Goal: Task Accomplishment & Management: Complete application form

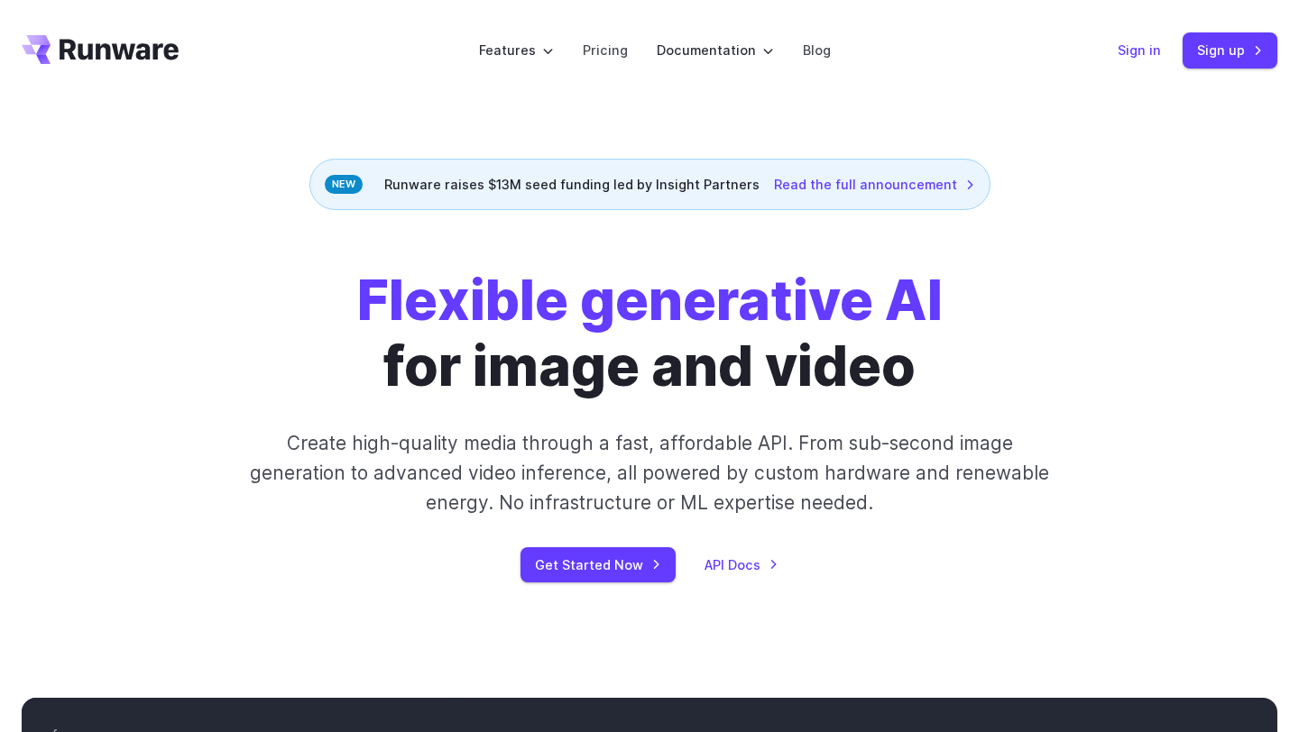
click at [1142, 60] on link "Sign in" at bounding box center [1138, 50] width 43 height 21
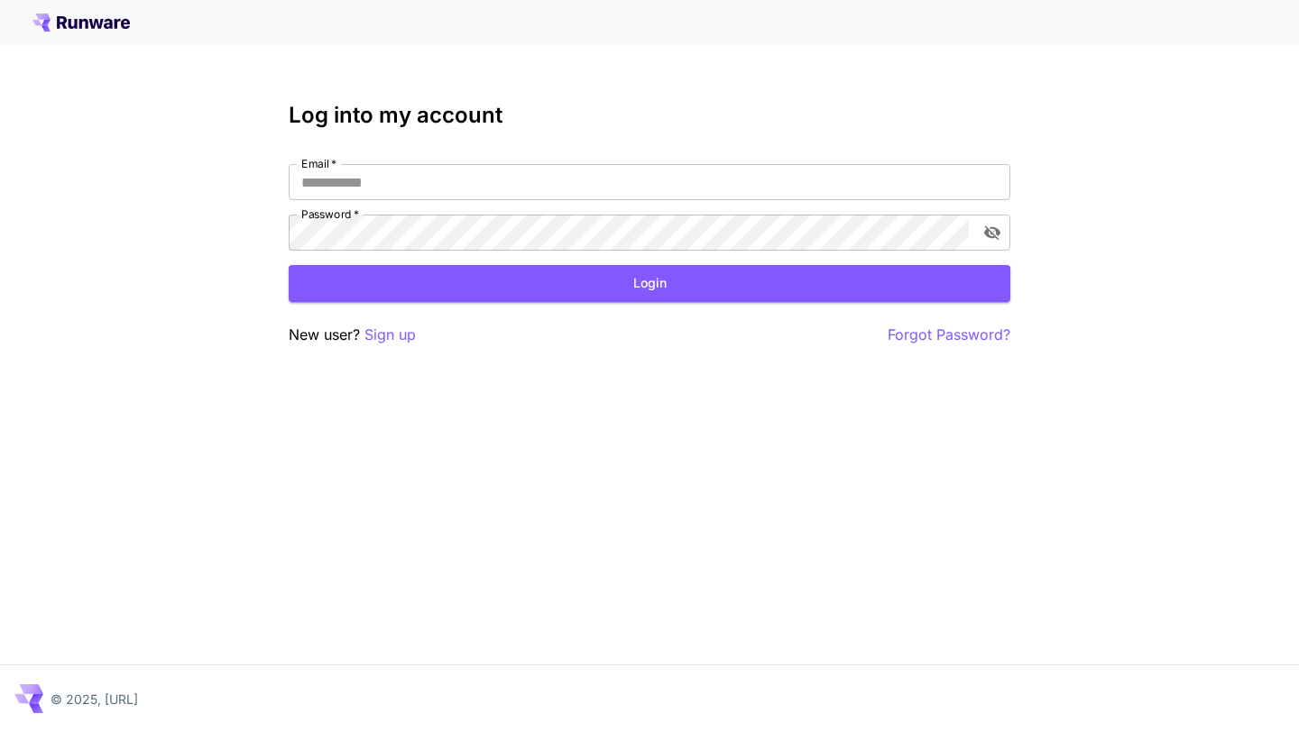
click at [64, 21] on icon at bounding box center [62, 22] width 10 height 13
click at [403, 329] on p "Sign up" at bounding box center [389, 335] width 51 height 23
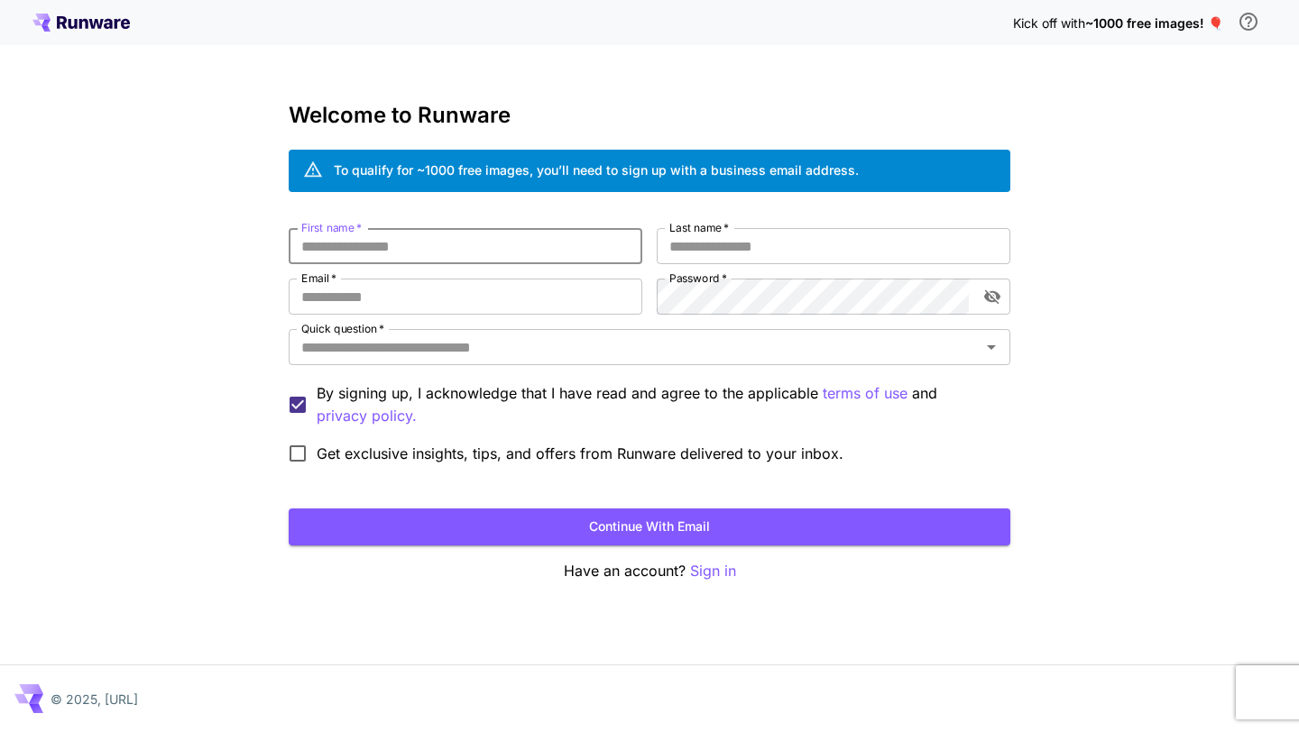
click at [538, 246] on input "First name   *" at bounding box center [466, 246] width 354 height 36
type input "******"
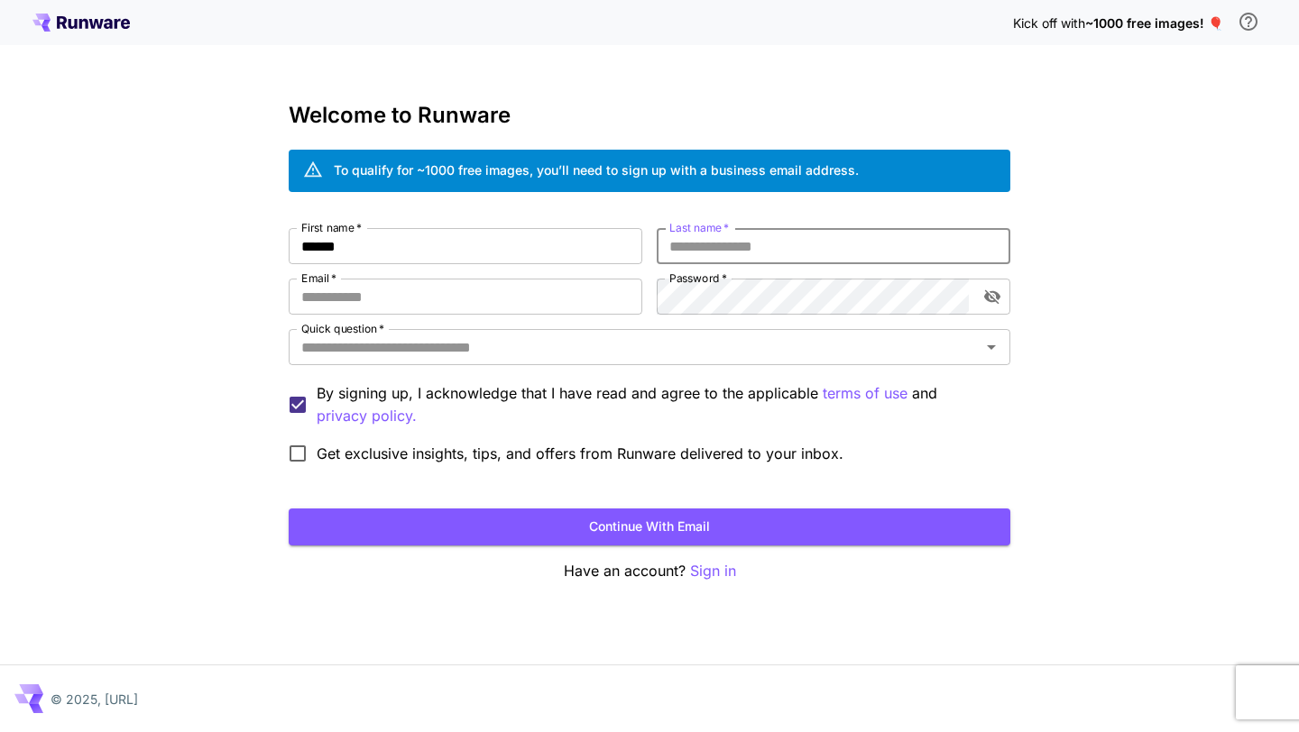
click at [742, 247] on input "Last name   *" at bounding box center [834, 246] width 354 height 36
type input "********"
click at [588, 290] on input "Email   *" at bounding box center [466, 297] width 354 height 36
type input "**********"
click at [769, 276] on div "**********" at bounding box center [650, 350] width 722 height 244
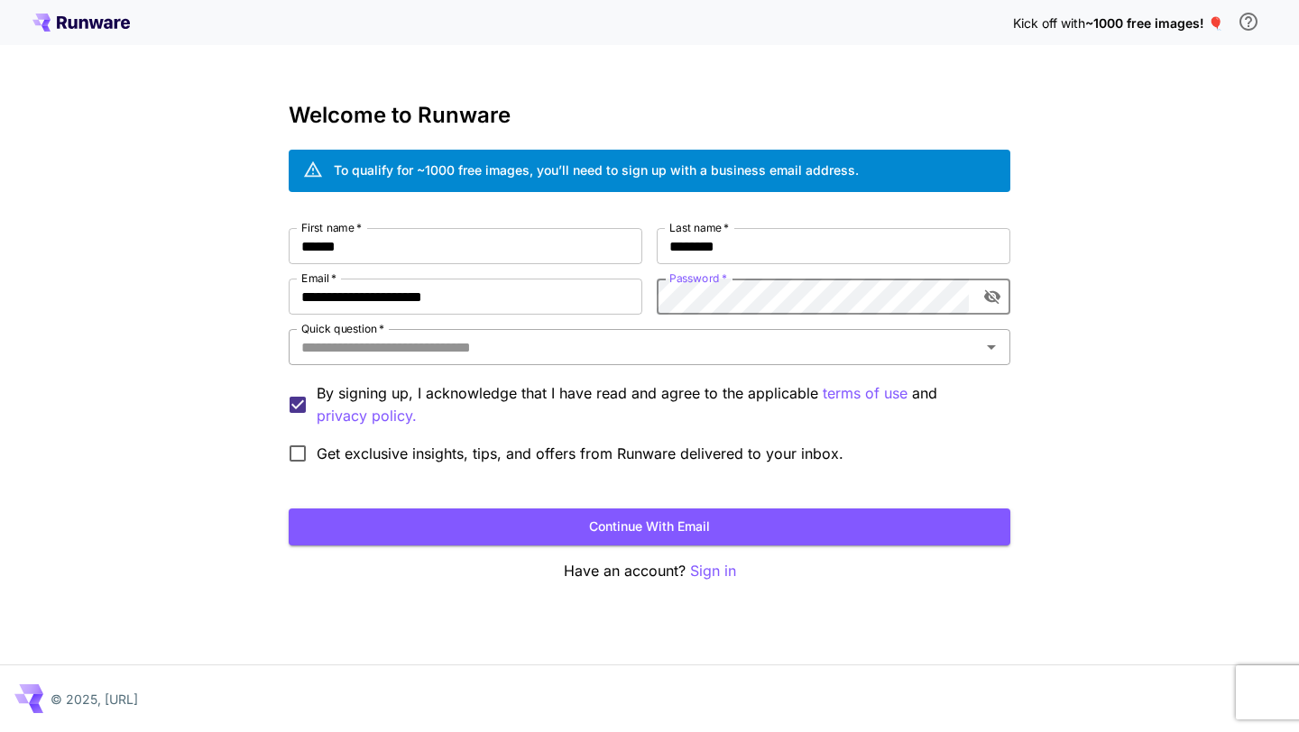
click at [705, 354] on input "Quick question   *" at bounding box center [634, 347] width 681 height 25
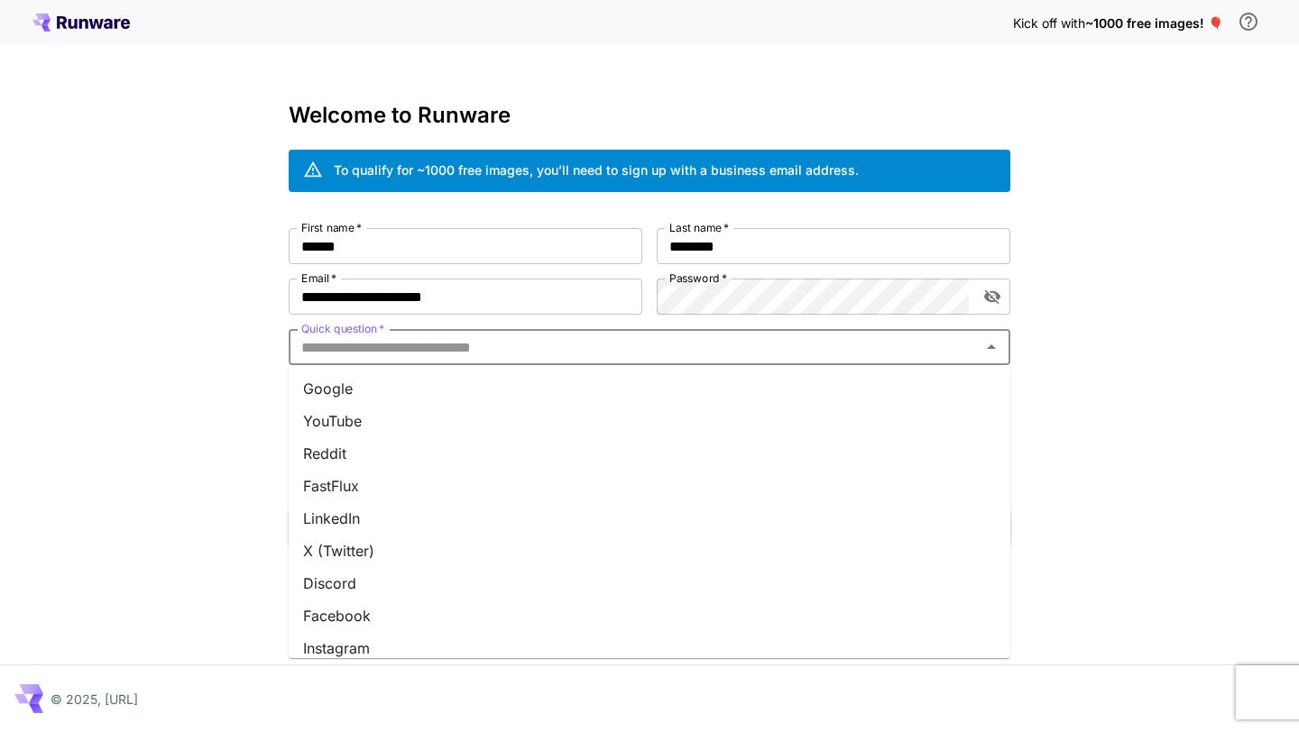
click at [644, 431] on li "YouTube" at bounding box center [650, 421] width 722 height 32
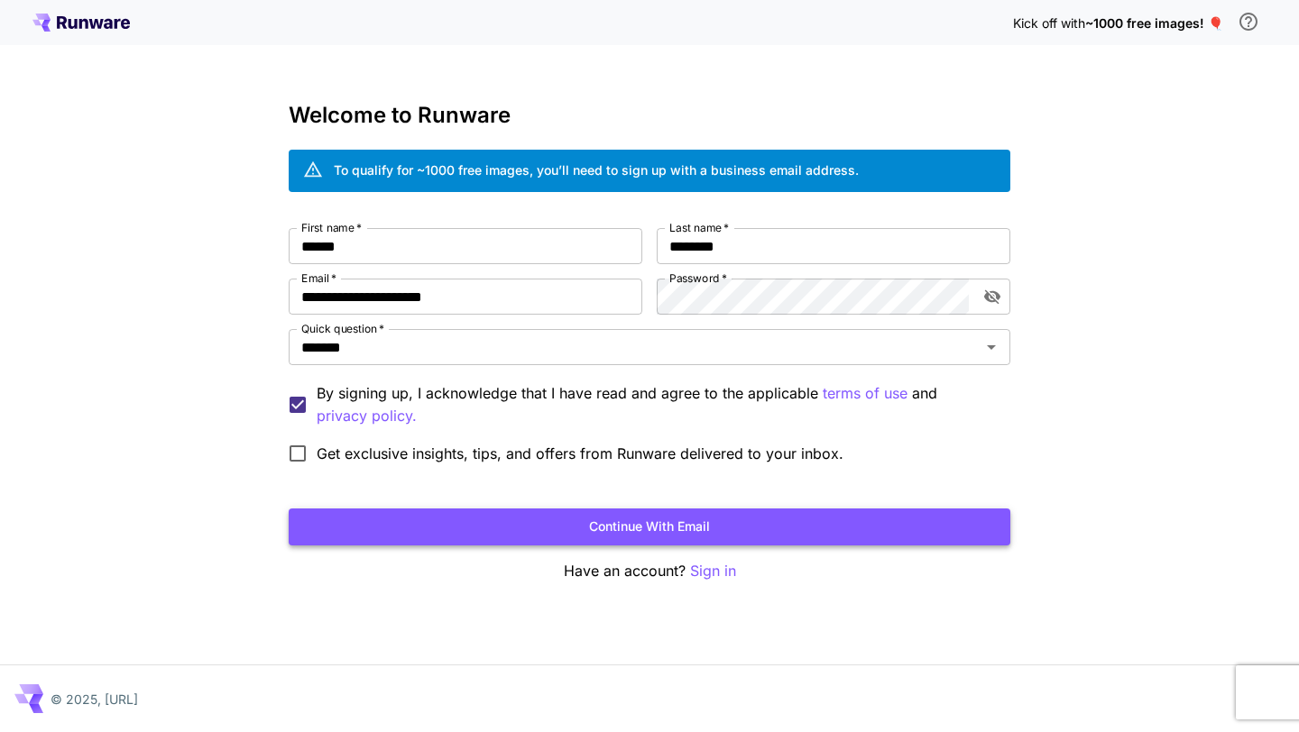
click at [676, 527] on button "Continue with email" at bounding box center [650, 527] width 722 height 37
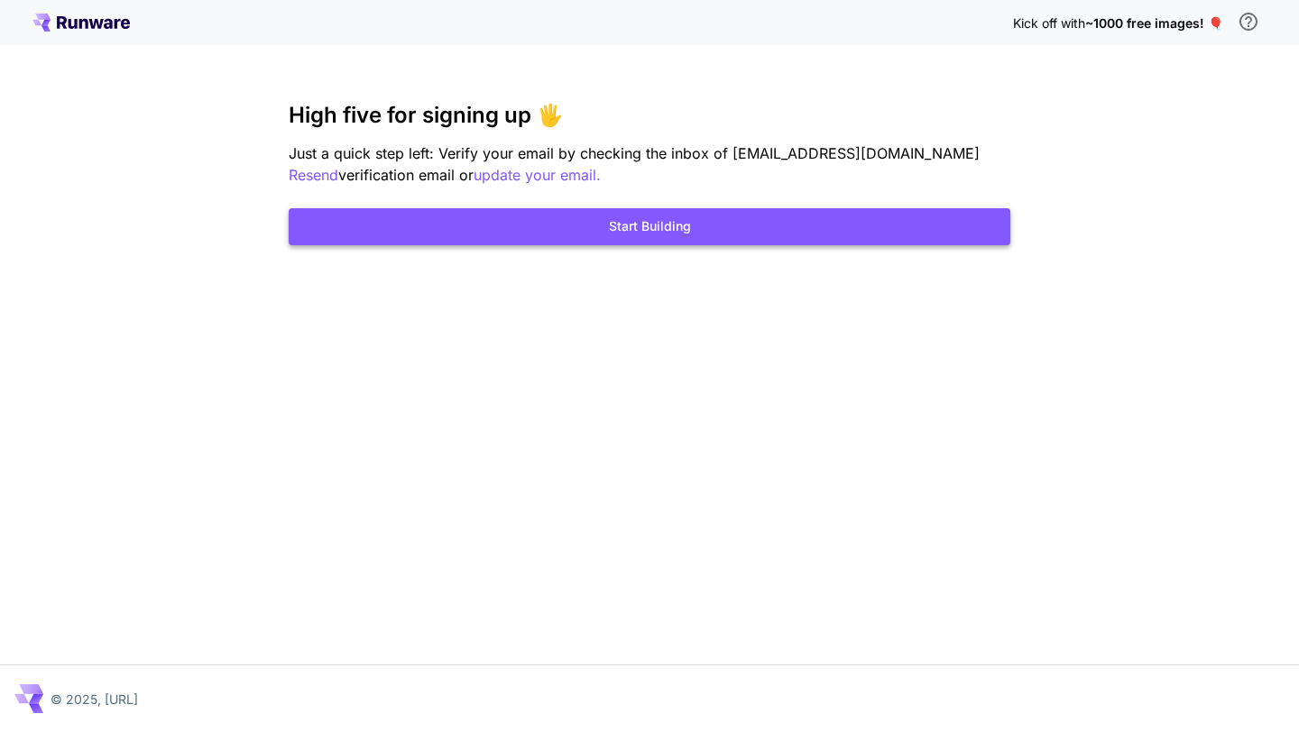
click at [984, 235] on button "Start Building" at bounding box center [650, 226] width 722 height 37
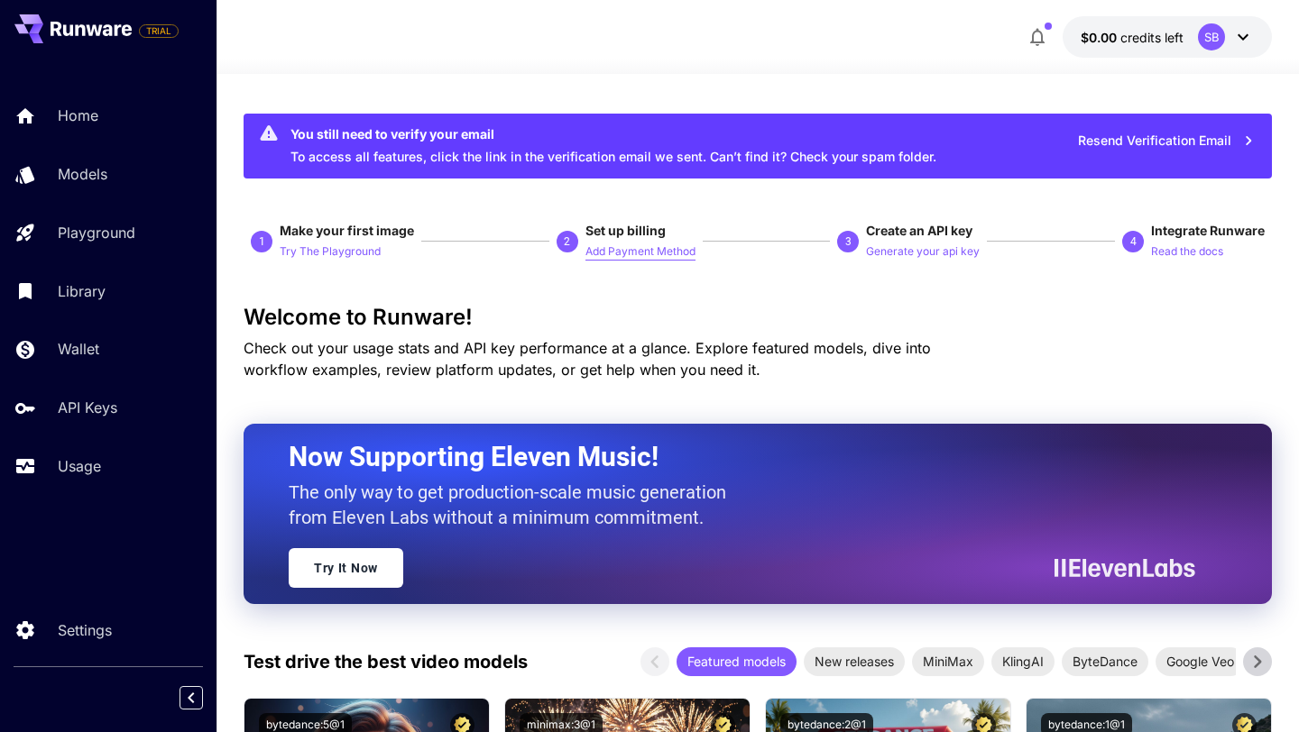
click at [639, 250] on p "Add Payment Method" at bounding box center [640, 252] width 110 height 17
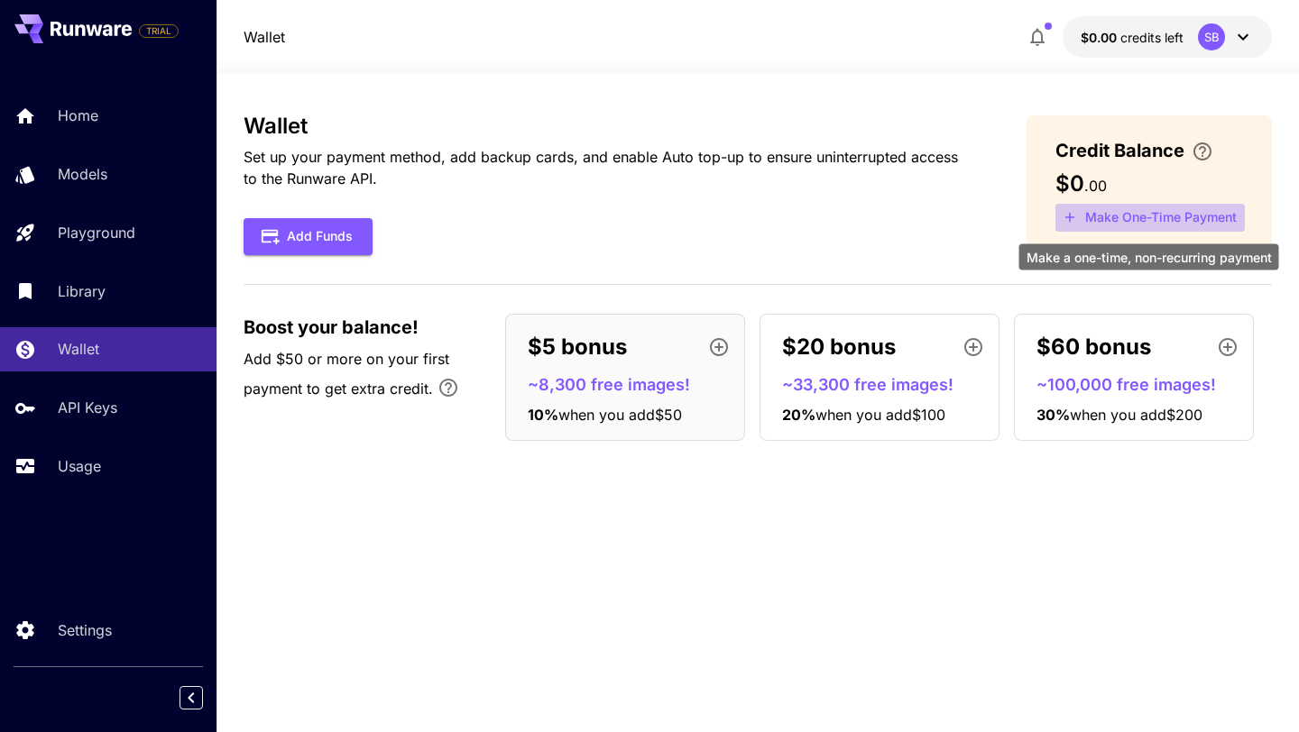
click at [1154, 216] on button "Make One-Time Payment" at bounding box center [1149, 218] width 189 height 28
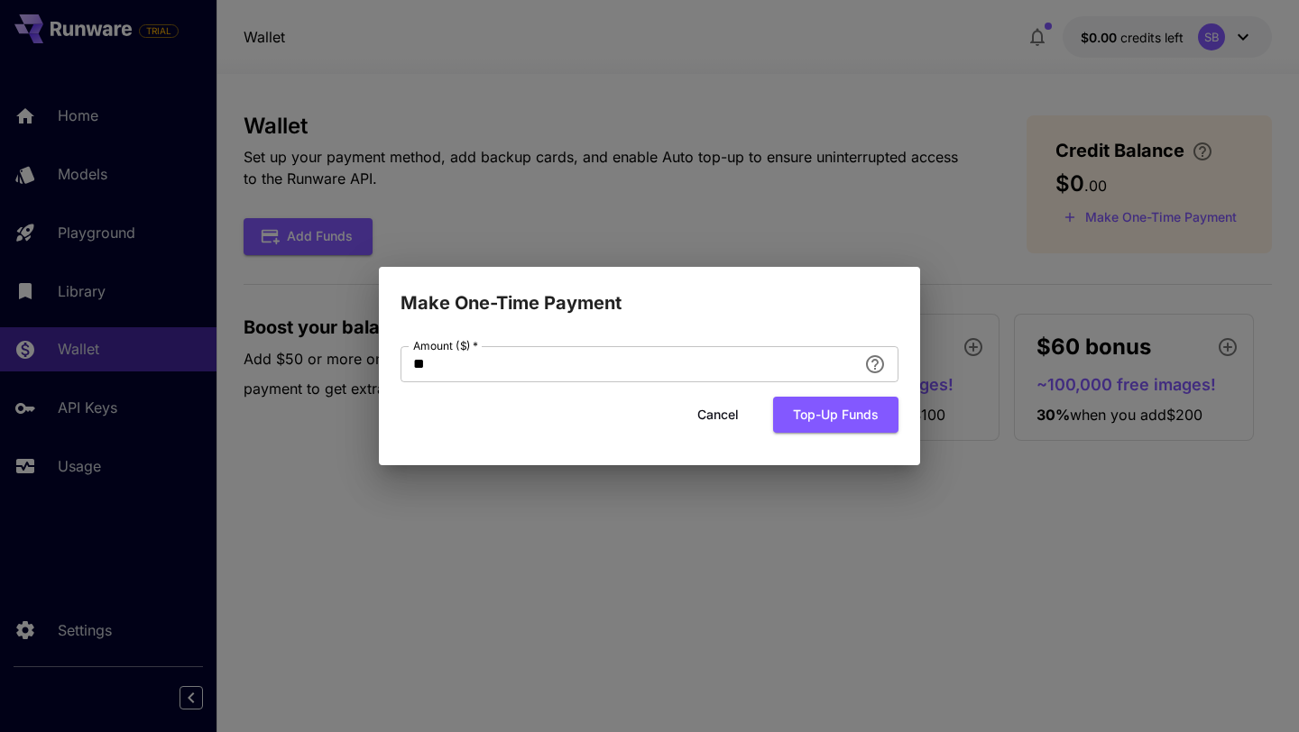
click at [719, 420] on button "Cancel" at bounding box center [717, 415] width 81 height 37
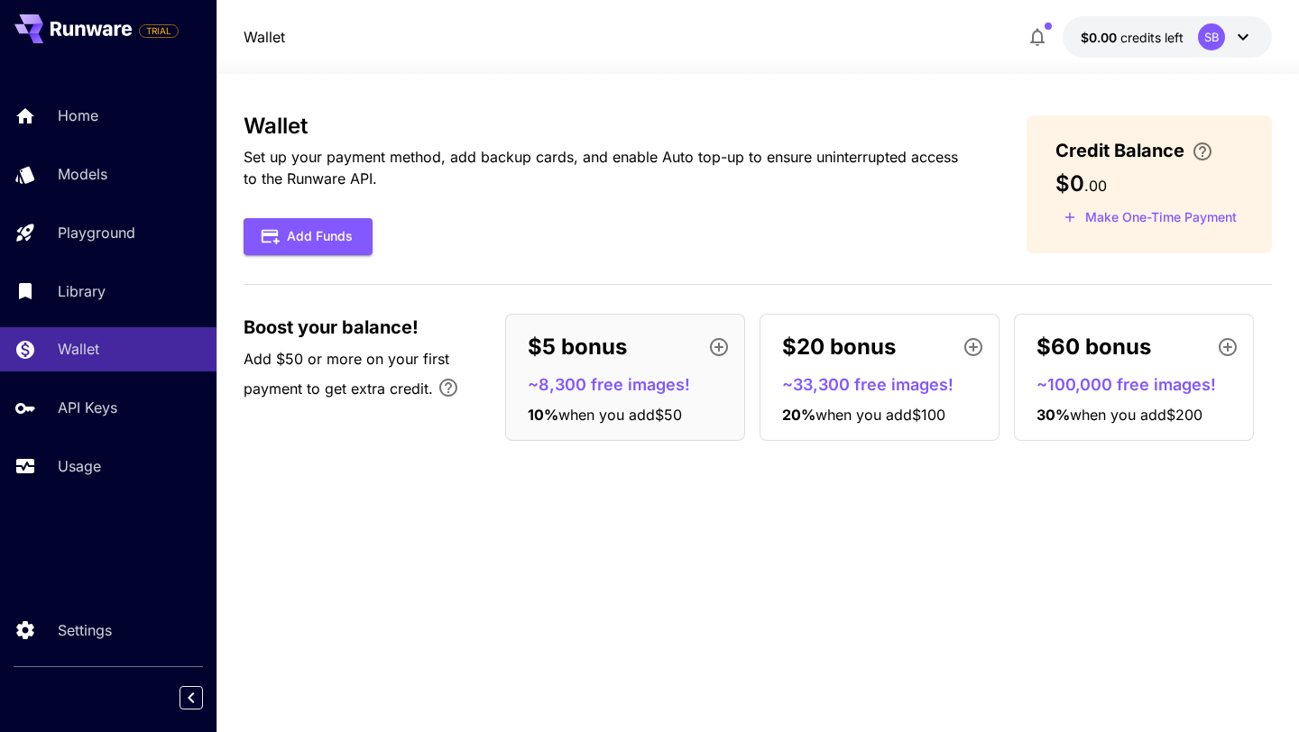
click at [664, 363] on div "$5 bonus" at bounding box center [632, 347] width 209 height 36
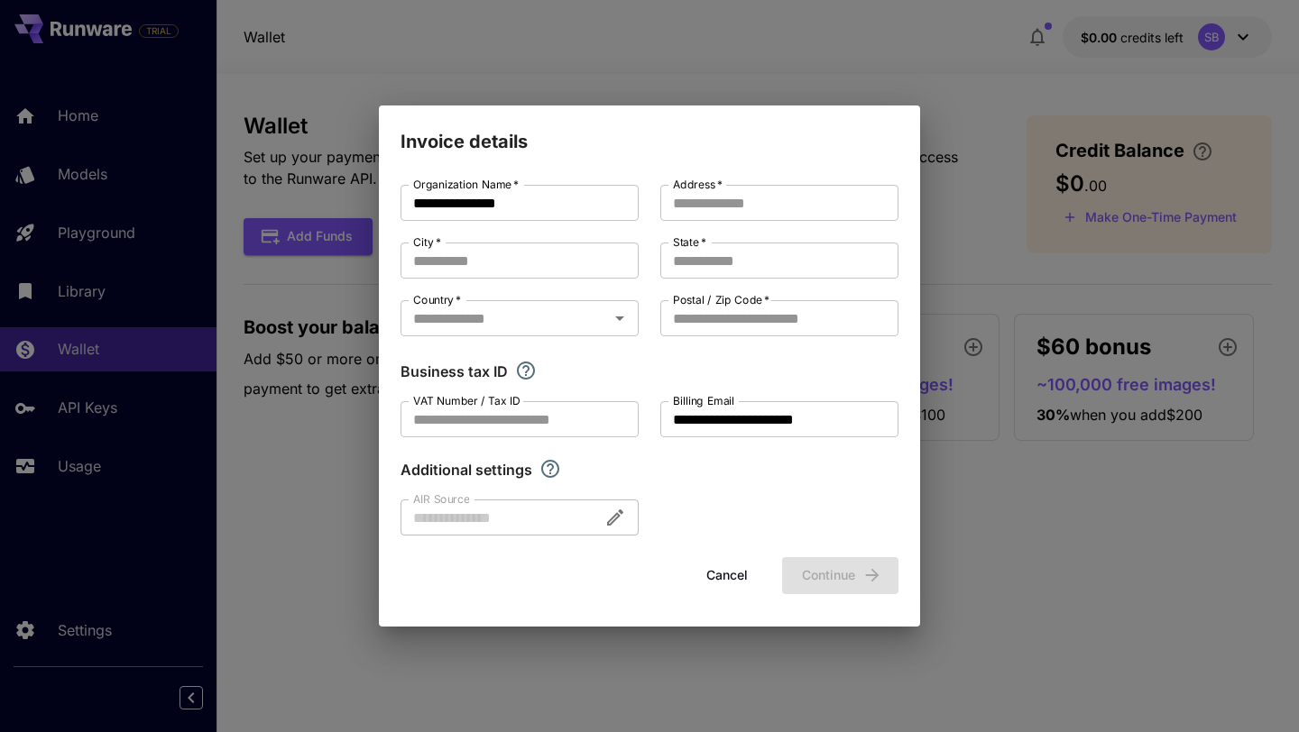
click at [727, 575] on button "Cancel" at bounding box center [726, 575] width 81 height 37
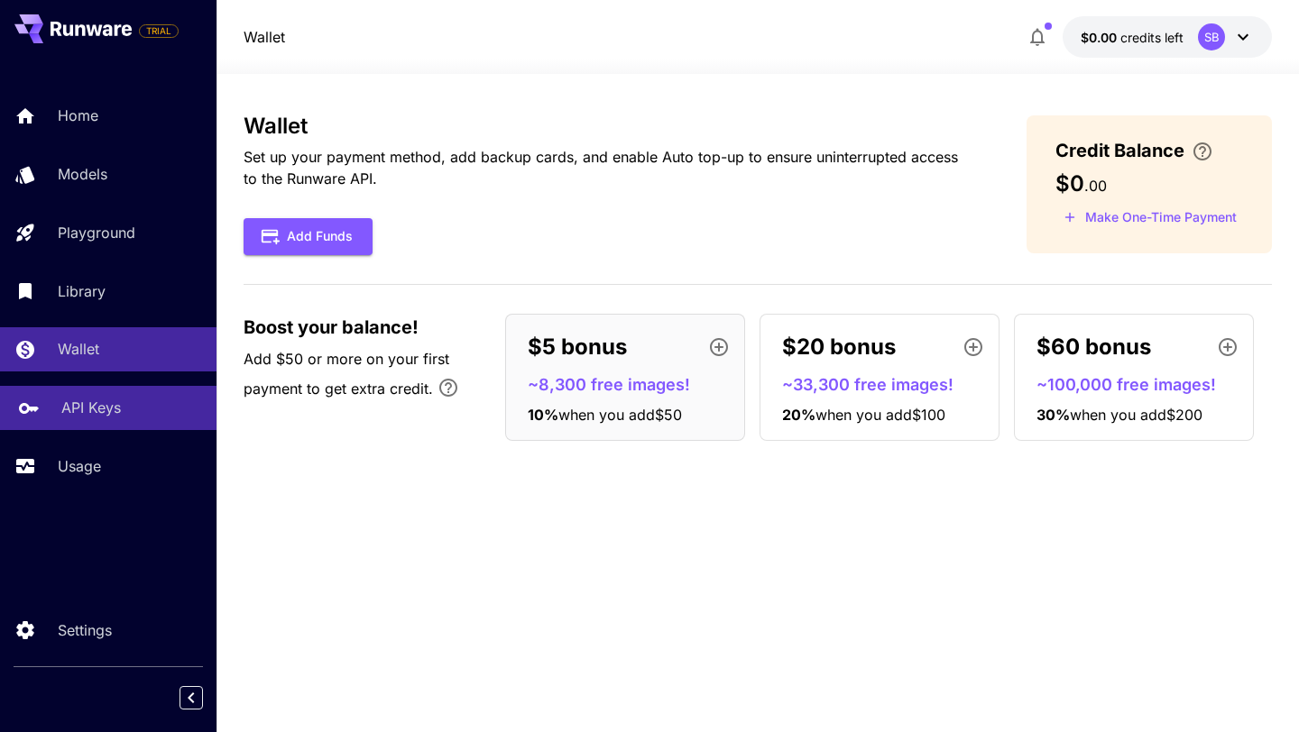
click at [93, 411] on p "API Keys" at bounding box center [91, 408] width 60 height 22
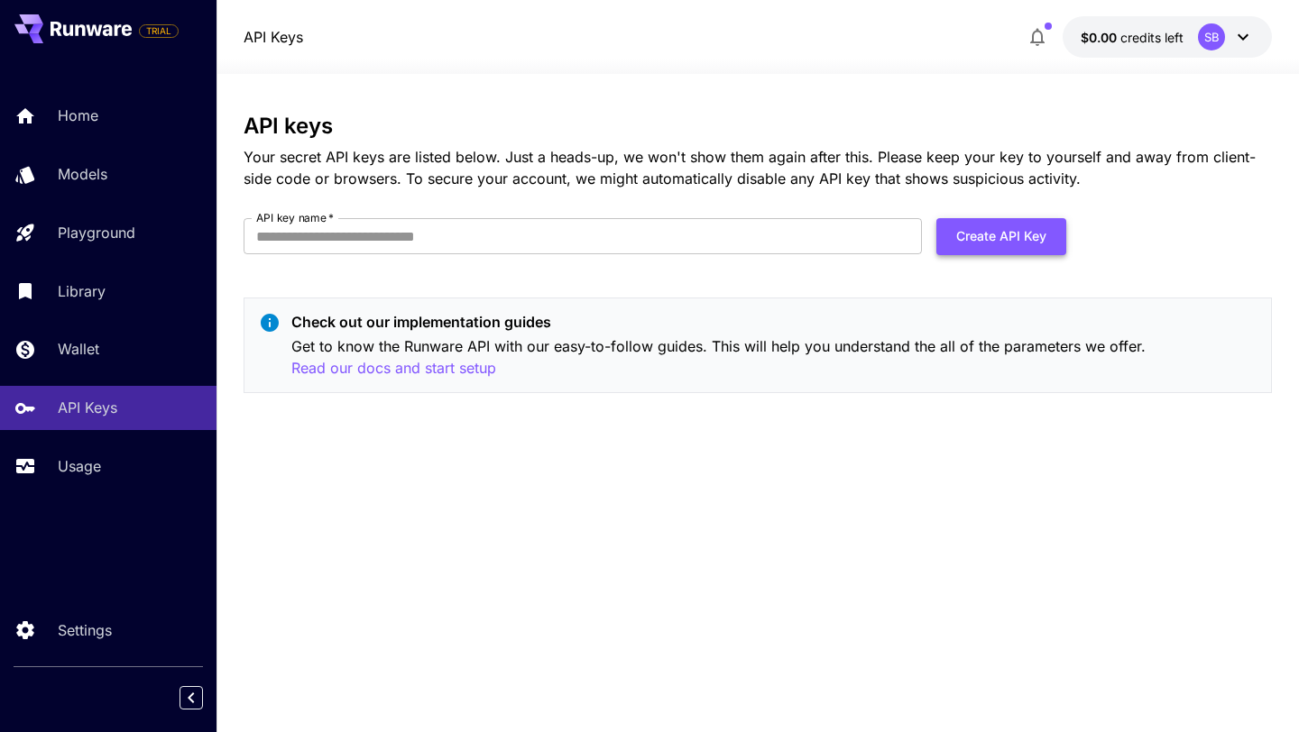
click at [1020, 238] on button "Create API Key" at bounding box center [1001, 236] width 130 height 37
click at [653, 244] on input "API key name   *" at bounding box center [583, 236] width 678 height 36
click at [1011, 243] on button "Create API Key" at bounding box center [1001, 236] width 130 height 37
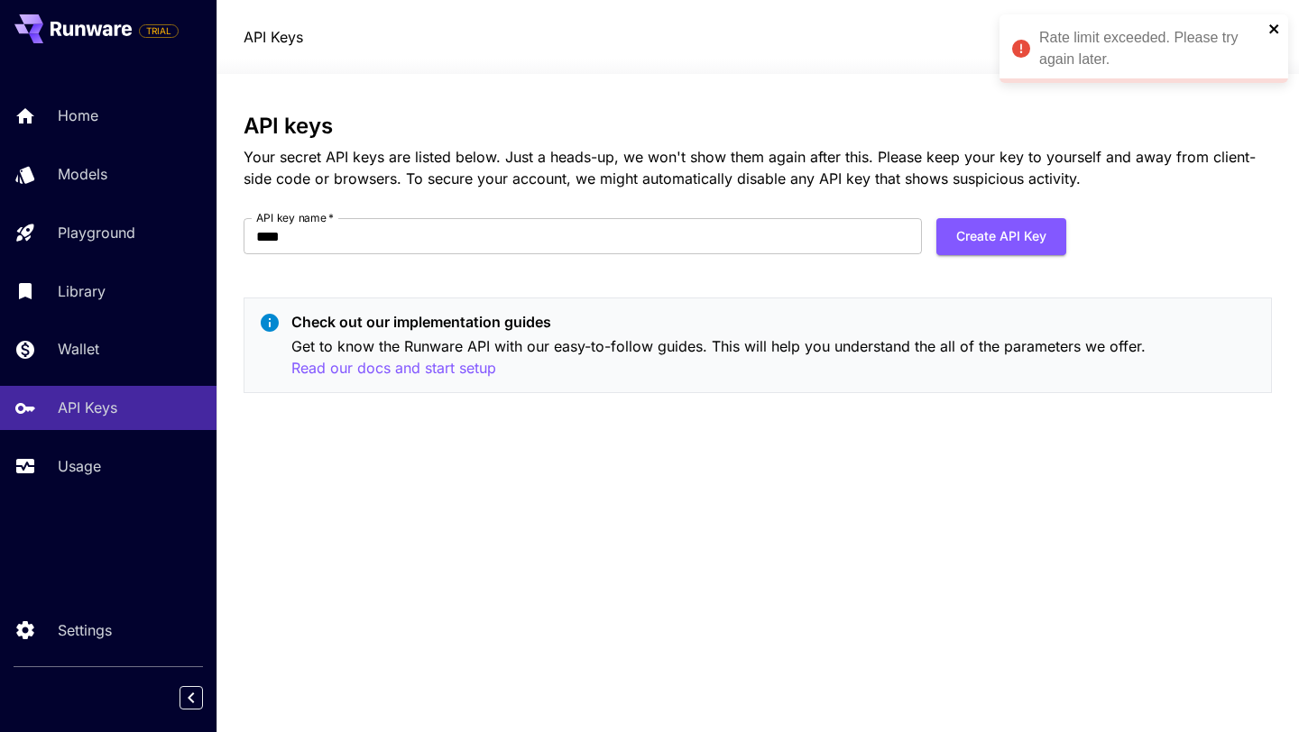
click at [1268, 29] on icon "close" at bounding box center [1274, 29] width 13 height 14
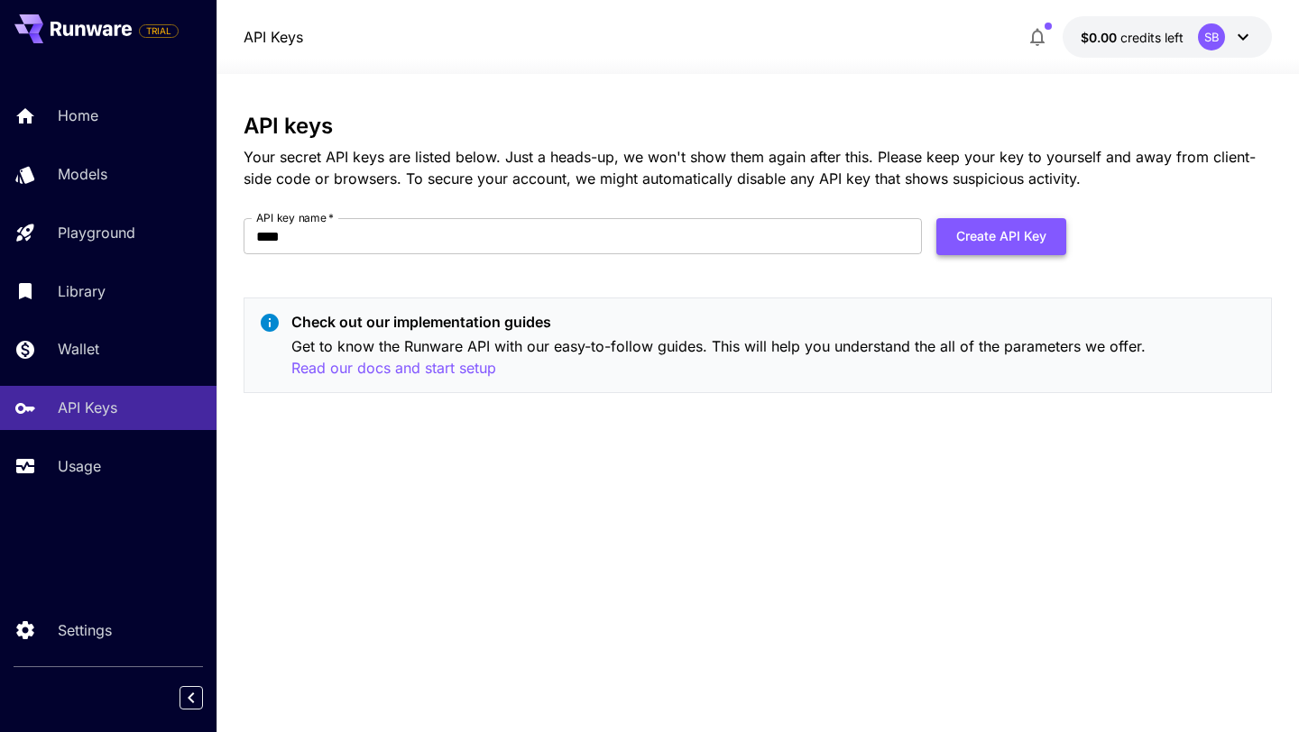
click at [998, 244] on button "Create API Key" at bounding box center [1001, 236] width 130 height 37
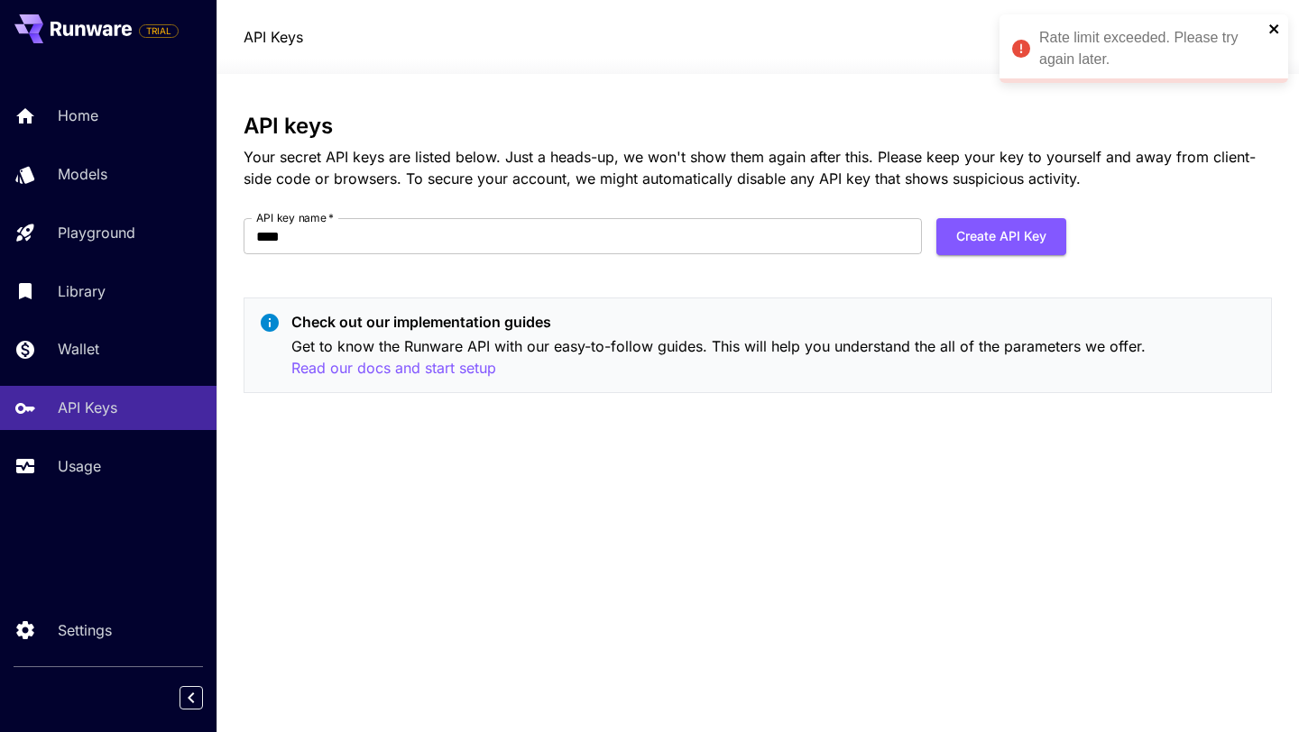
click at [1279, 27] on icon "close" at bounding box center [1274, 29] width 13 height 14
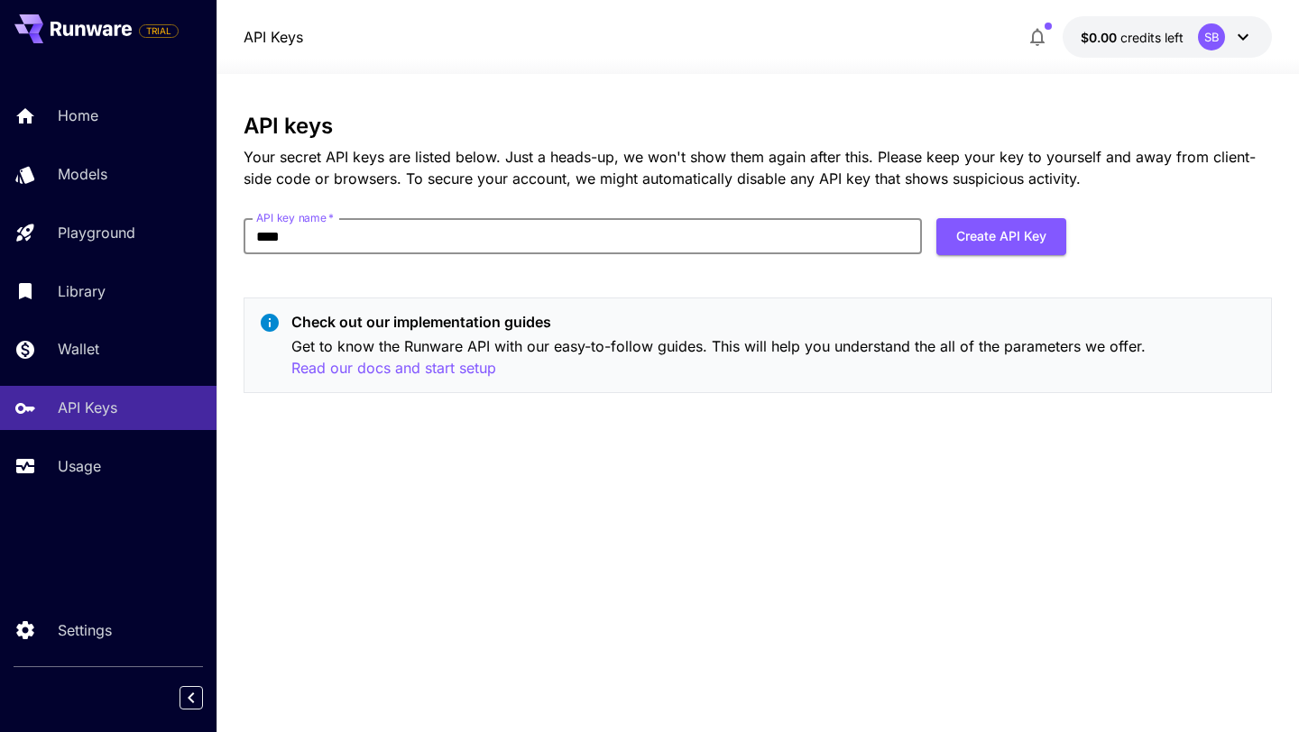
click at [857, 227] on input "****" at bounding box center [583, 236] width 678 height 36
type input "*"
type input "*****"
click at [1025, 219] on button "Create API Key" at bounding box center [1001, 236] width 130 height 37
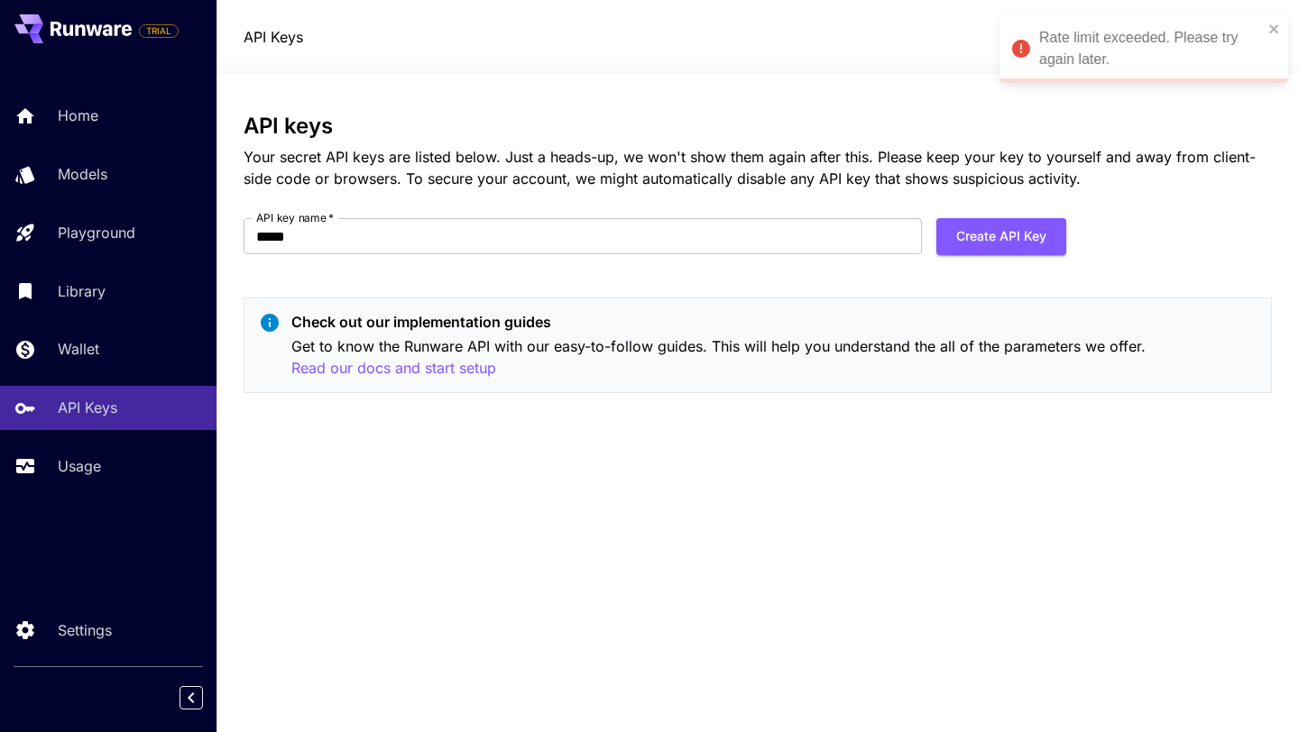
click at [1136, 64] on div "Rate limit exceeded. Please try again later." at bounding box center [1151, 48] width 224 height 43
click at [1146, 34] on div "Rate limit exceeded. Please try again later." at bounding box center [1151, 48] width 224 height 43
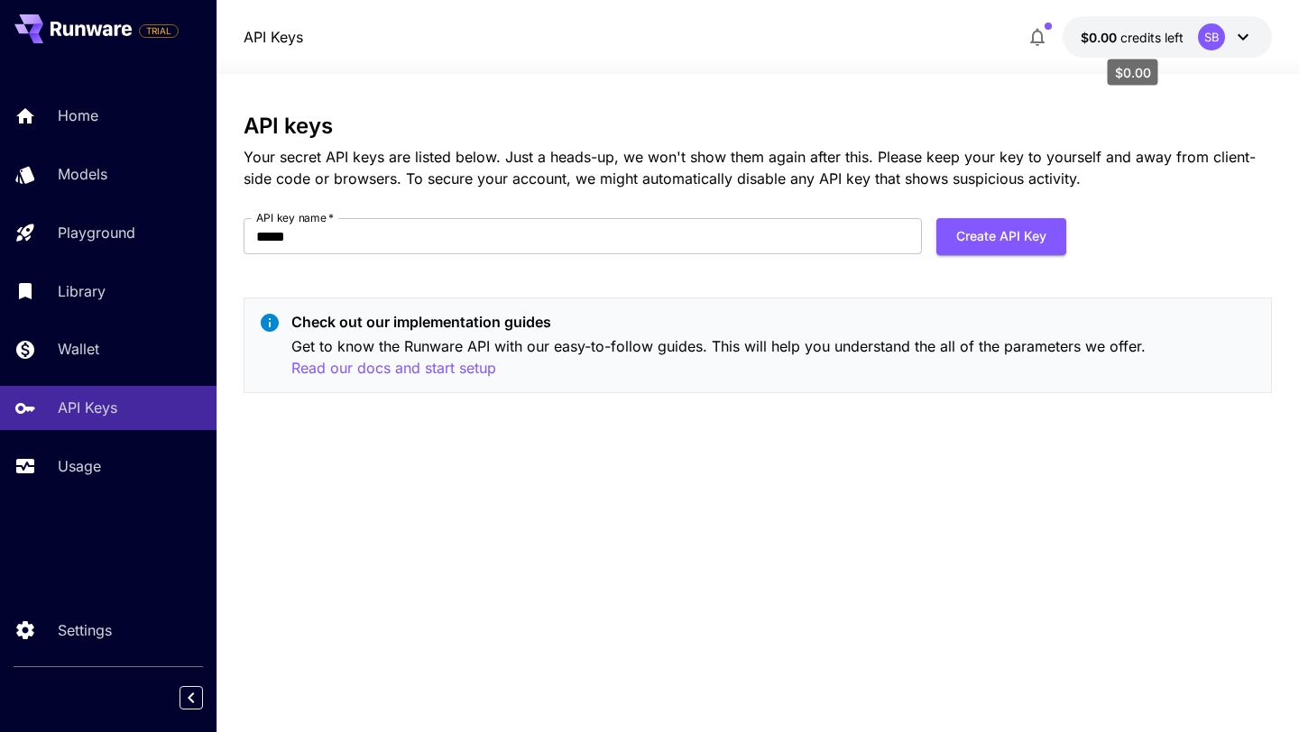
click at [1161, 35] on span "credits left" at bounding box center [1151, 37] width 63 height 15
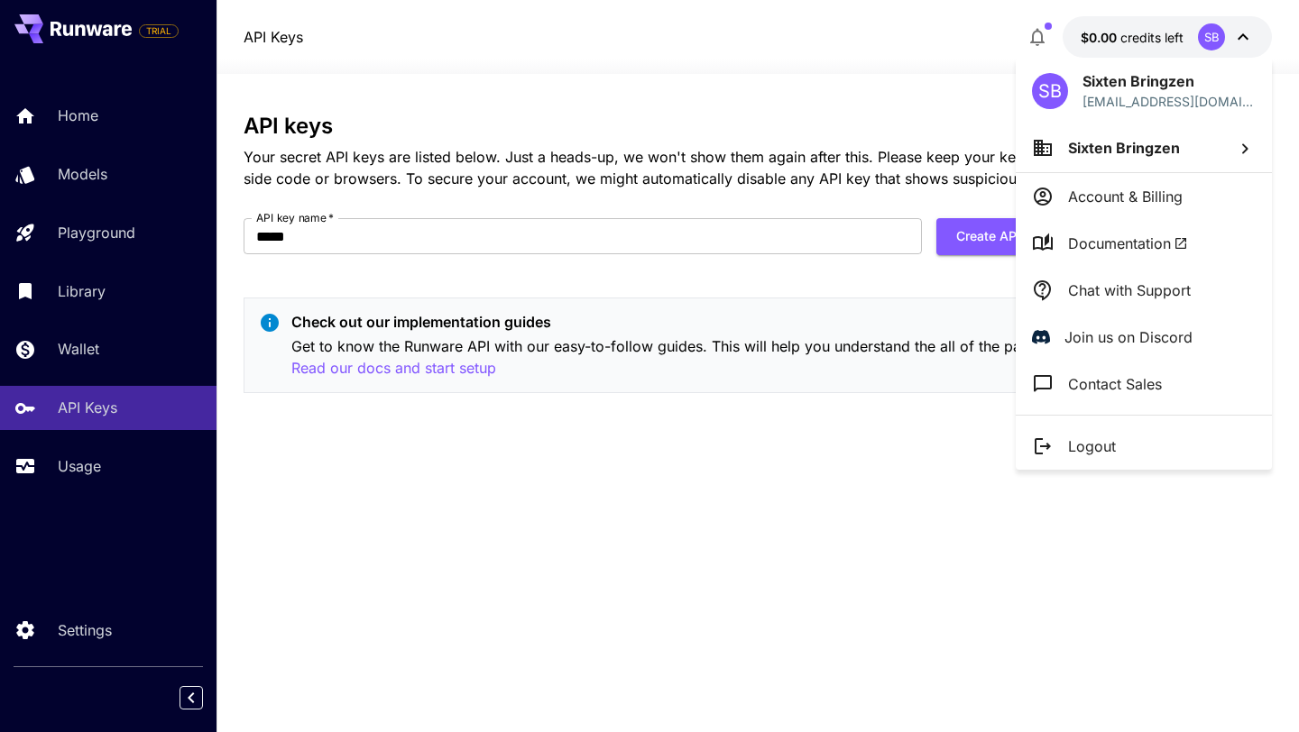
click at [871, 156] on div at bounding box center [649, 366] width 1299 height 732
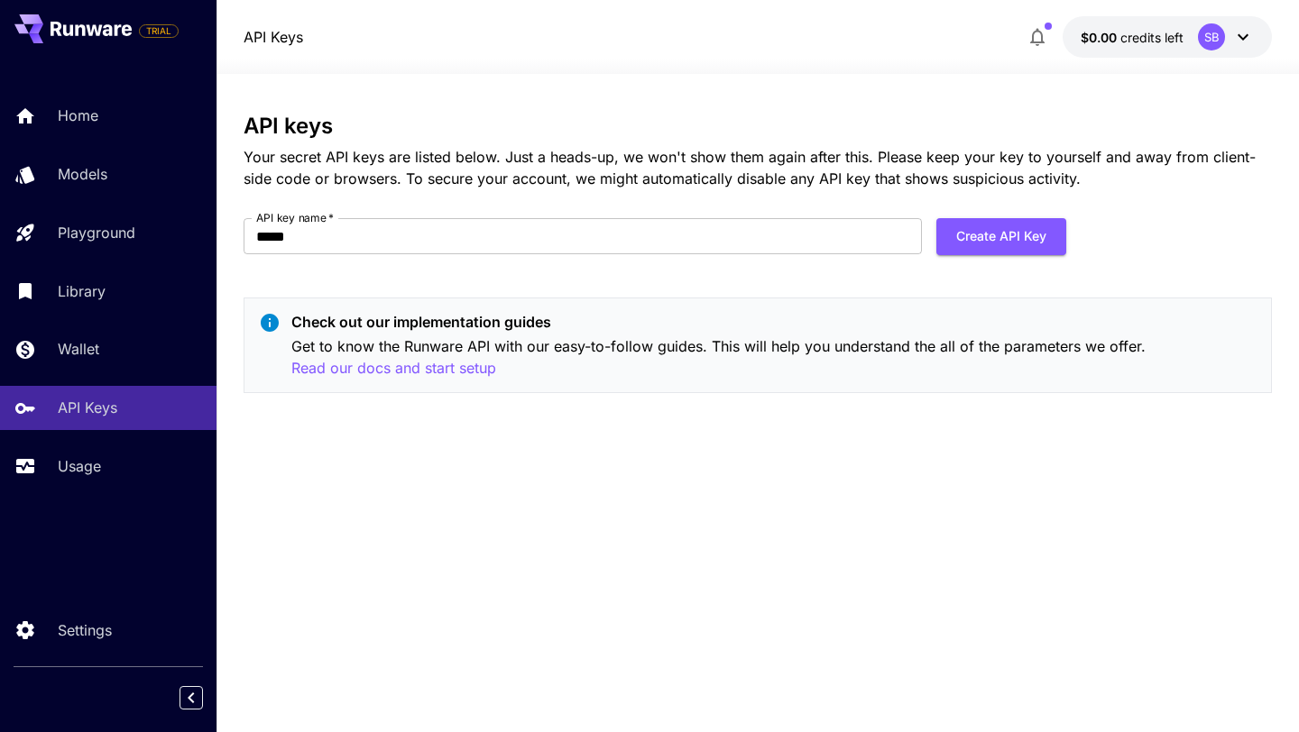
click at [255, 32] on p "API Keys" at bounding box center [274, 37] width 60 height 22
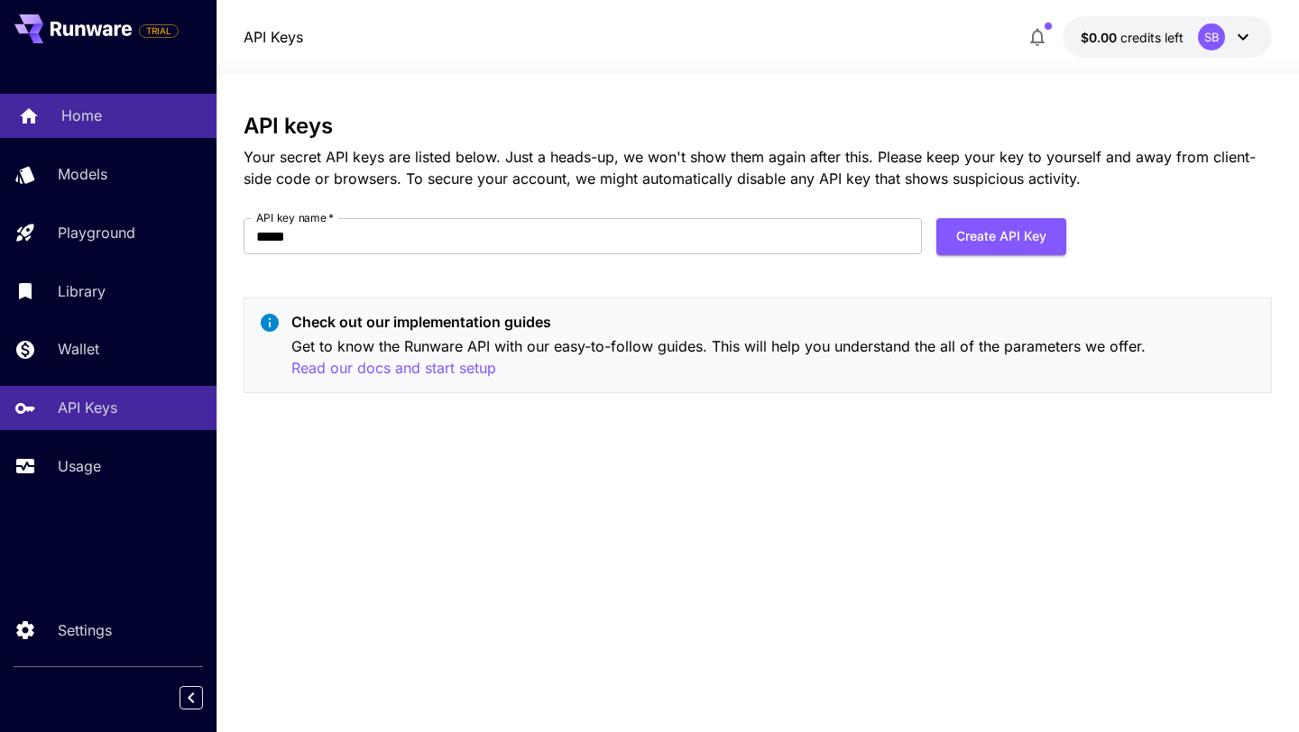
click at [131, 119] on div "Home" at bounding box center [131, 116] width 141 height 22
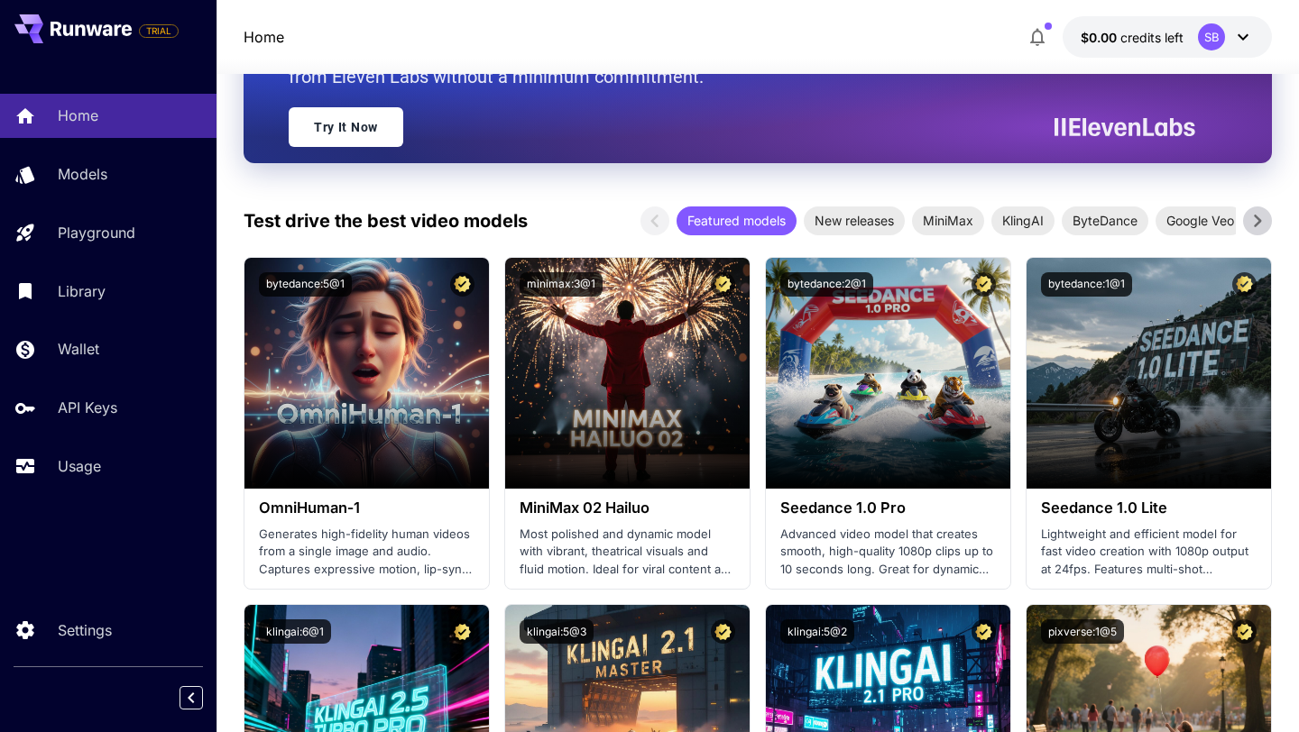
scroll to position [439, 0]
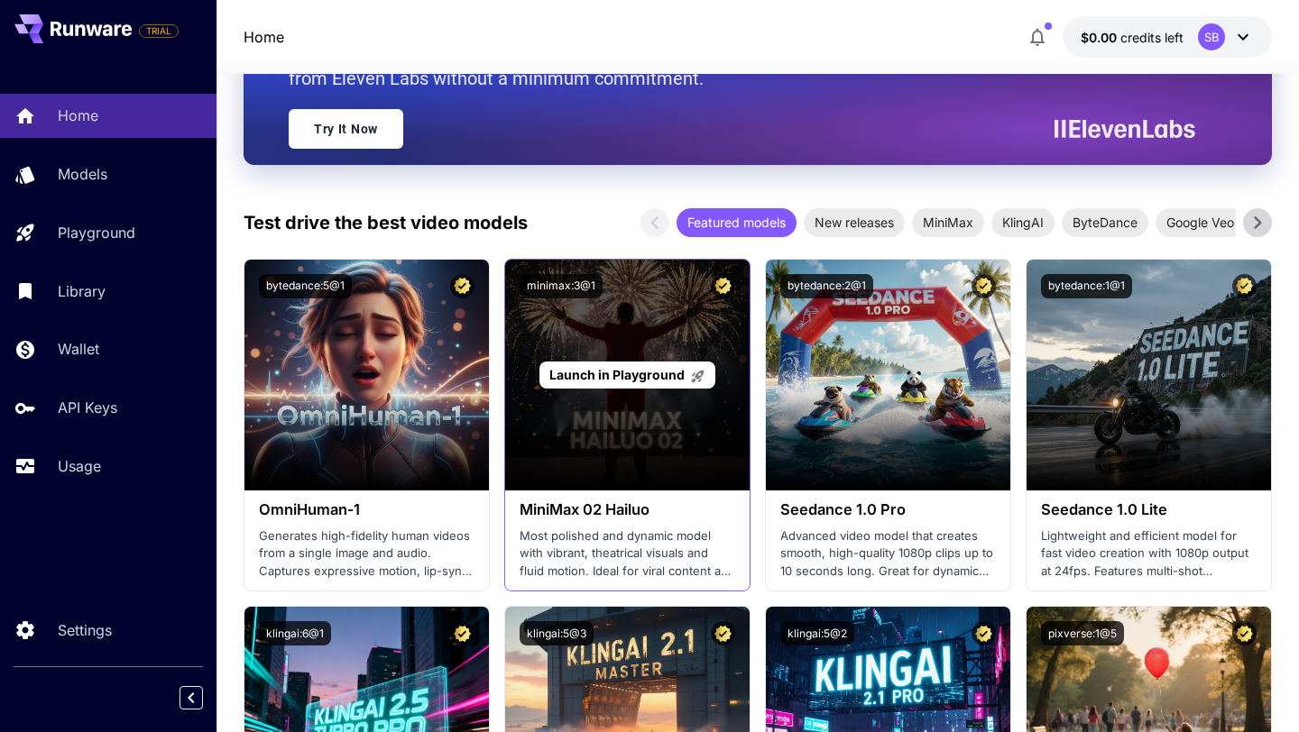
click at [609, 447] on div "Launch in Playground" at bounding box center [627, 375] width 244 height 231
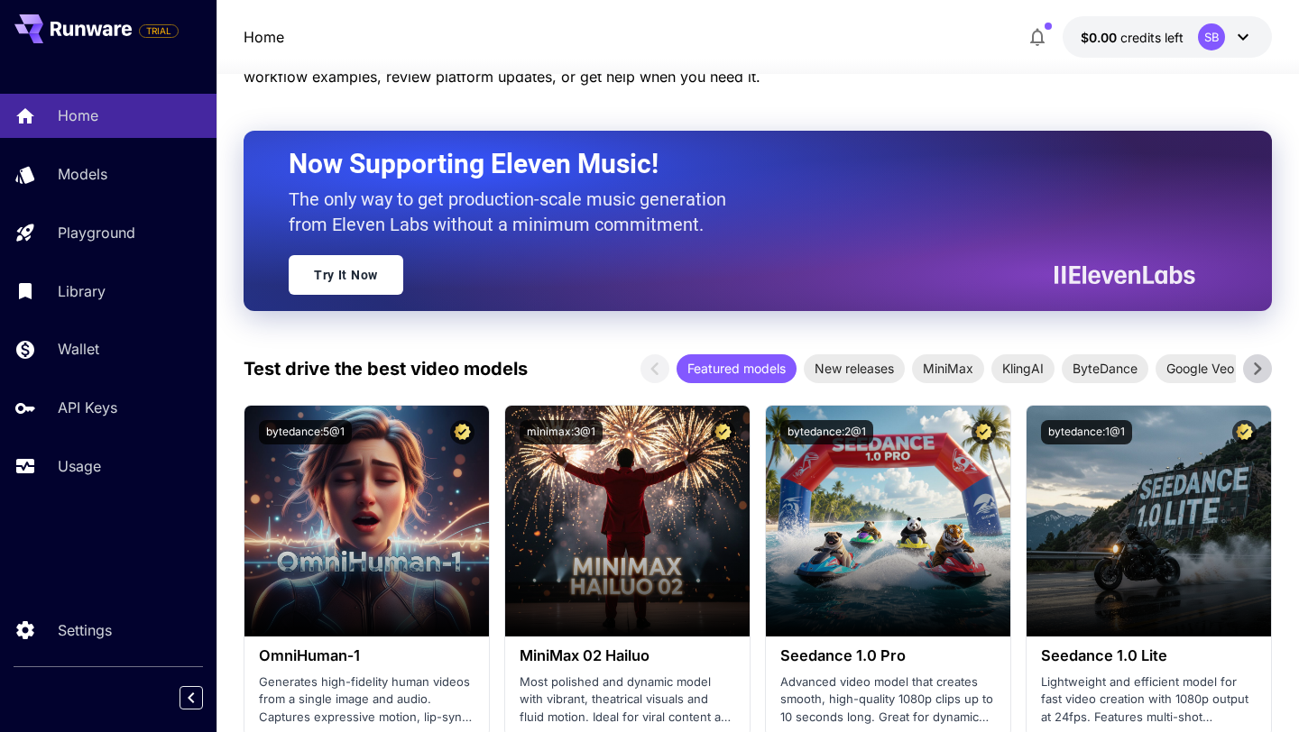
scroll to position [251, 0]
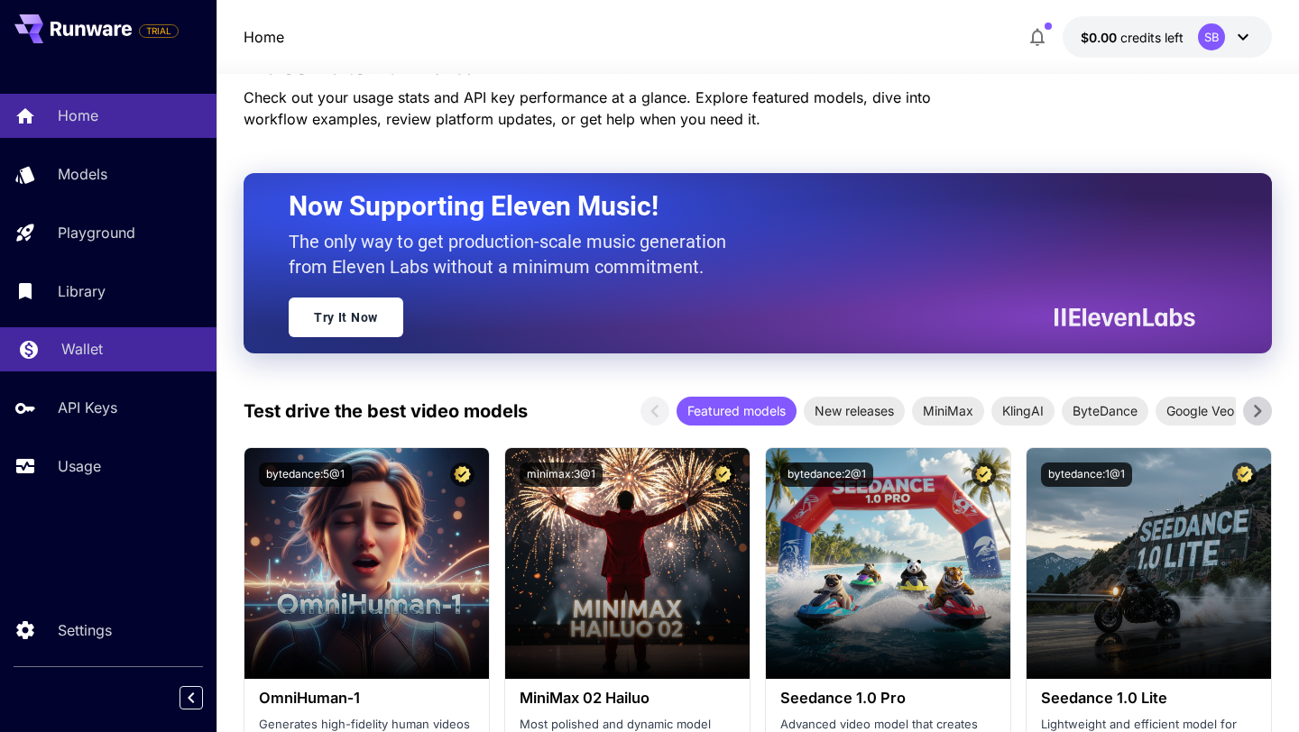
click at [160, 339] on link "Wallet" at bounding box center [108, 349] width 216 height 44
